Goal: Task Accomplishment & Management: Complete application form

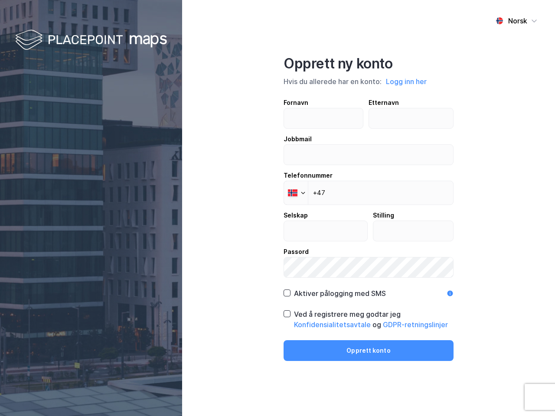
click at [277, 208] on div "Norsk Opprett ny konto Hvis du allerede har en konto: Logg inn her Fornavn Ette…" at bounding box center [368, 208] width 373 height 416
click at [91, 40] on img at bounding box center [91, 41] width 152 height 26
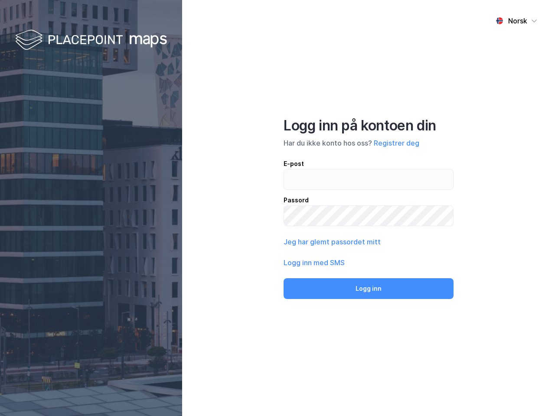
click at [516, 21] on div "Norsk" at bounding box center [517, 21] width 19 height 10
click at [406, 81] on div "Norsk Engelsk Norsk Logg inn på kontoen din Har du ikke konto hos oss? Registre…" at bounding box center [368, 208] width 373 height 416
click at [296, 193] on div "E-post Passord" at bounding box center [368, 193] width 170 height 68
click at [334, 293] on button "Logg inn" at bounding box center [368, 288] width 170 height 21
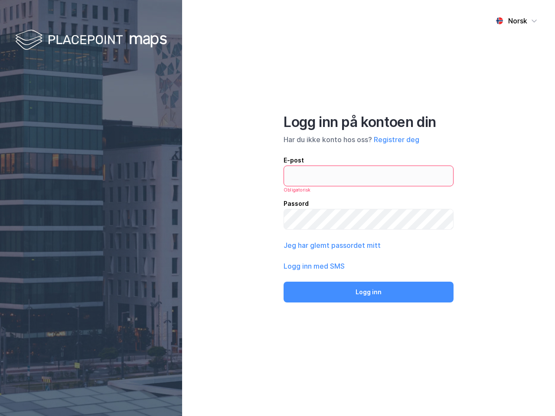
click at [368, 319] on div "Norsk Logg inn på kontoen din Har du ikke konto hos oss? Registrer deg E-post O…" at bounding box center [368, 208] width 373 height 416
click at [368, 351] on div "Norsk Logg inn på kontoen din Har du ikke konto hos oss? Registrer deg E-post O…" at bounding box center [368, 208] width 373 height 416
